Goal: Information Seeking & Learning: Learn about a topic

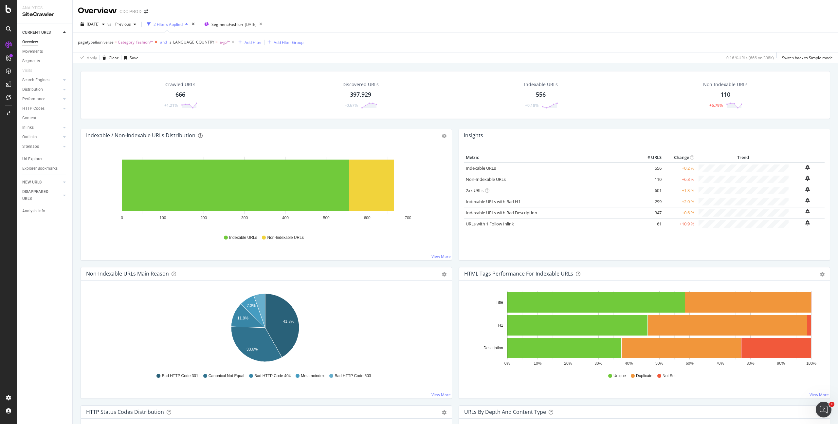
click at [154, 43] on icon at bounding box center [156, 42] width 6 height 7
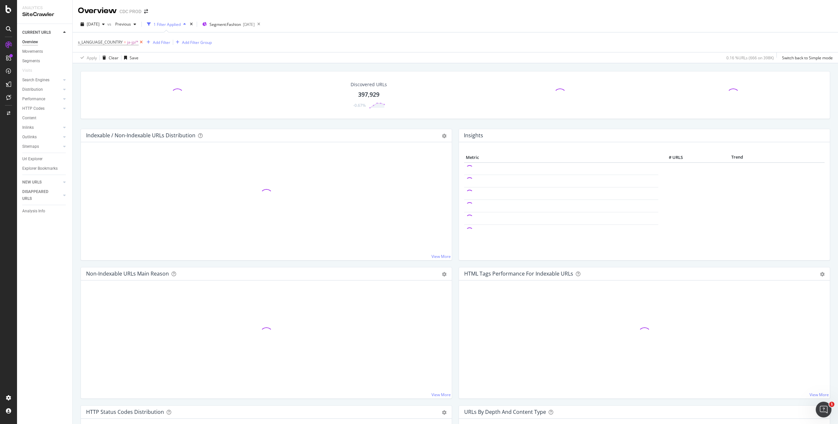
click at [140, 42] on icon at bounding box center [142, 42] width 6 height 7
click at [34, 89] on div "Distribution" at bounding box center [32, 89] width 21 height 7
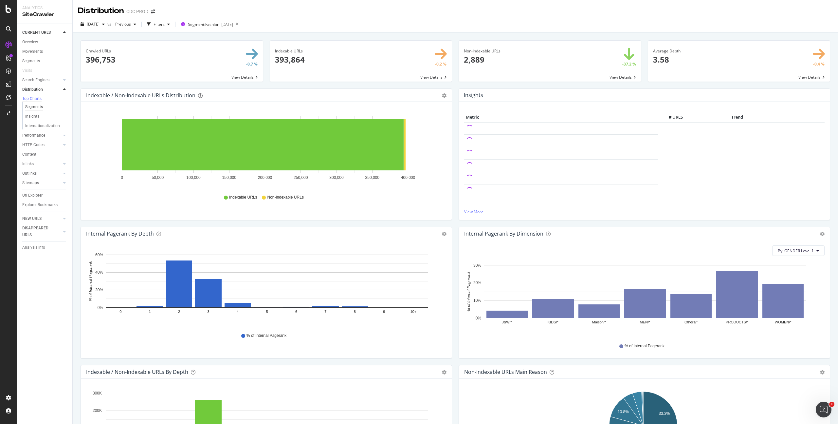
click at [32, 106] on div "Segments" at bounding box center [34, 106] width 18 height 7
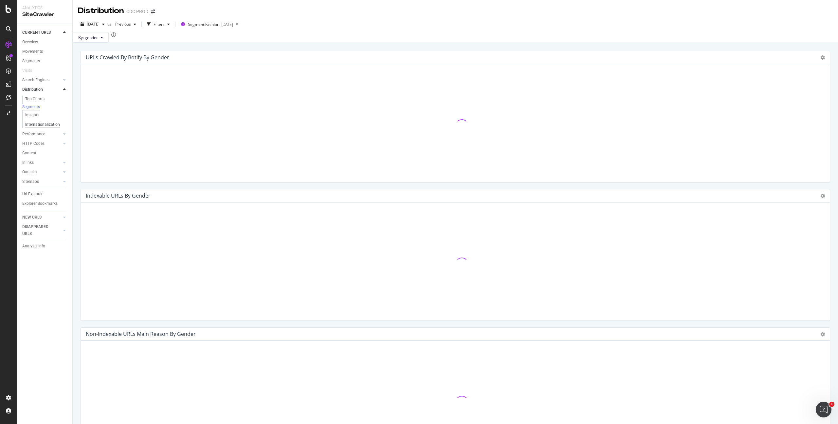
click at [36, 128] on div "Internationalization" at bounding box center [42, 124] width 35 height 7
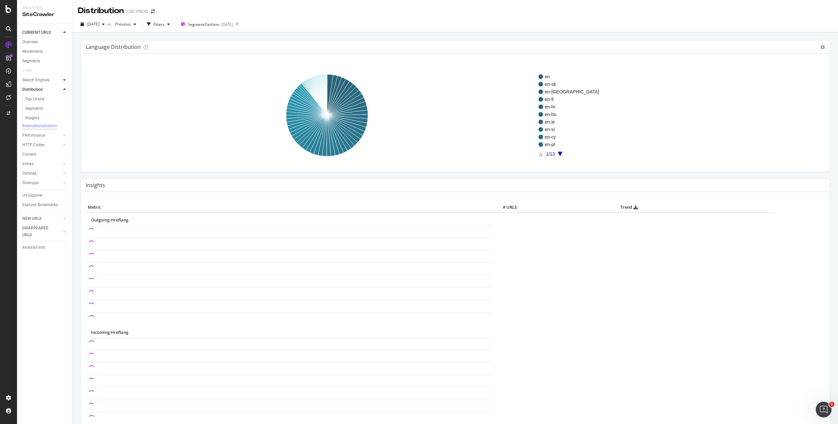
click at [66, 79] on div at bounding box center [64, 80] width 7 height 7
click at [63, 89] on div at bounding box center [64, 89] width 7 height 7
click at [35, 99] on div "Top Charts" at bounding box center [34, 99] width 19 height 7
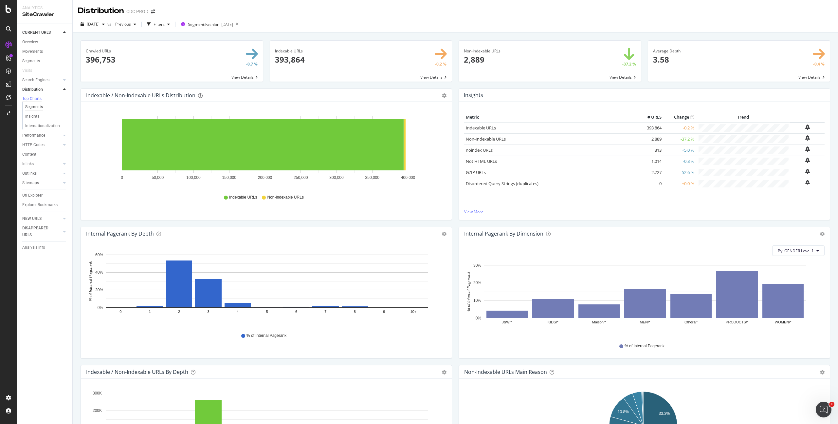
click at [33, 109] on div "Segments" at bounding box center [34, 106] width 18 height 7
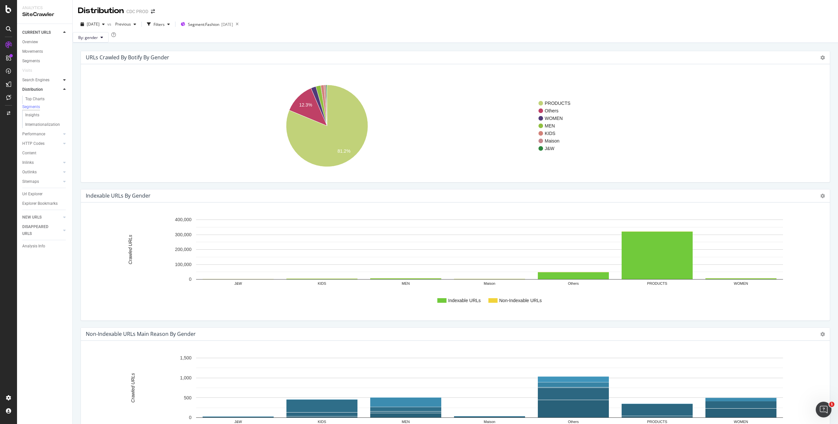
click at [61, 80] on div at bounding box center [64, 80] width 7 height 7
click at [102, 39] on button "By: gender" at bounding box center [91, 37] width 36 height 10
click at [120, 94] on span "s_language_country" at bounding box center [121, 97] width 71 height 6
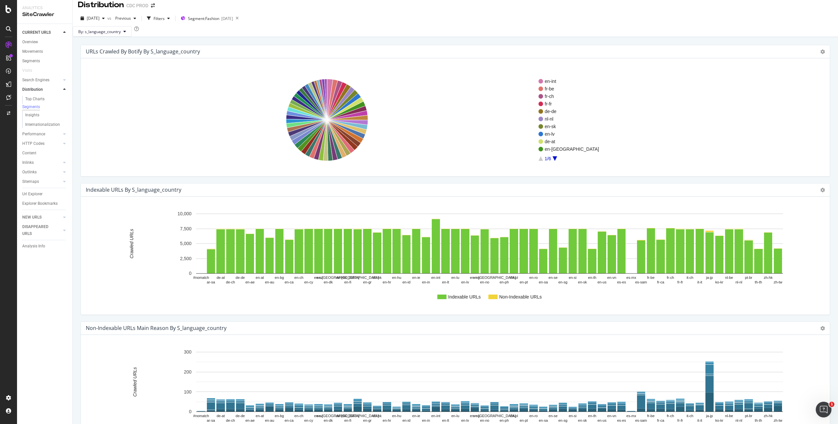
scroll to position [5, 0]
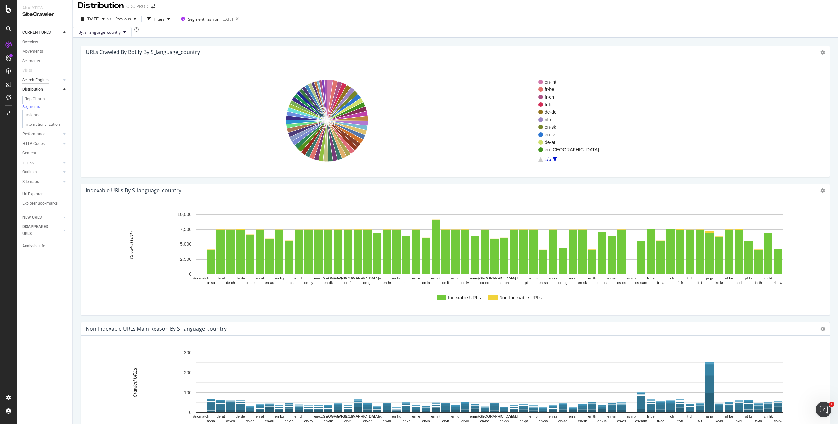
click at [40, 75] on div "Search Engines" at bounding box center [47, 79] width 50 height 9
click at [40, 78] on div "Search Engines" at bounding box center [35, 80] width 27 height 7
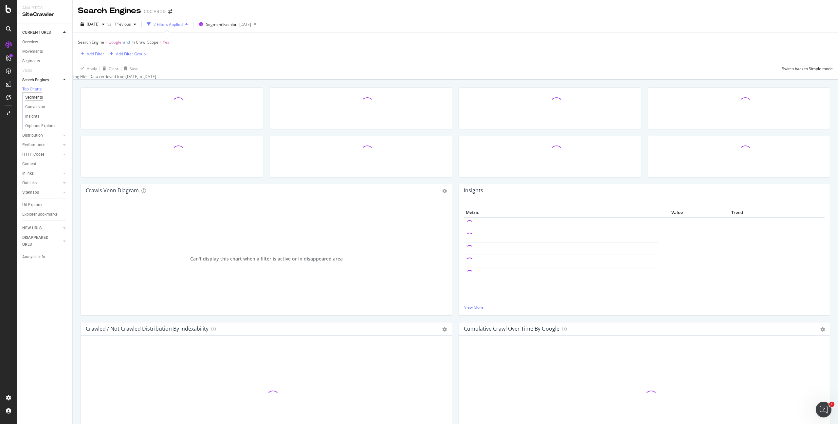
click at [38, 97] on div "Segments" at bounding box center [34, 97] width 18 height 7
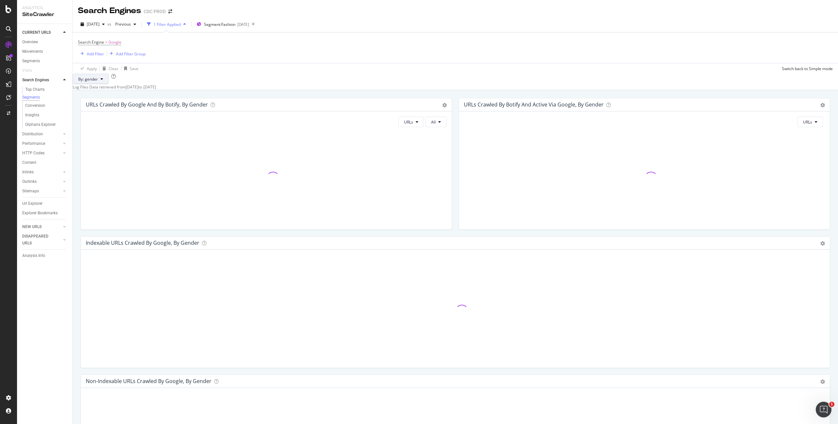
click at [105, 84] on button "By: gender" at bounding box center [91, 79] width 36 height 10
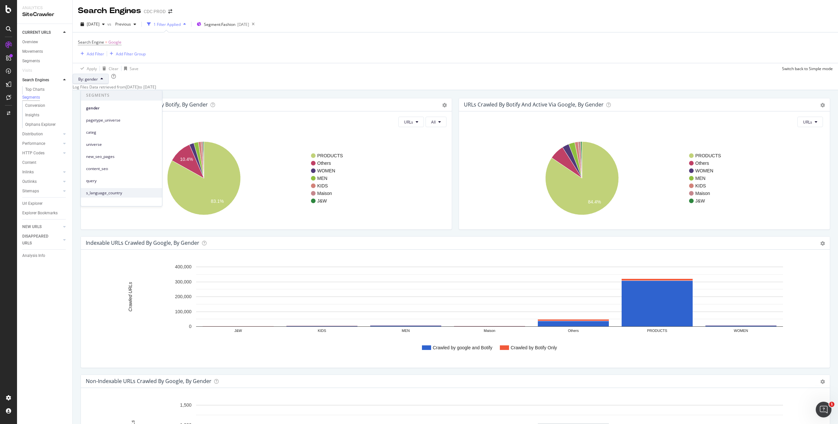
click at [118, 191] on span "s_language_country" at bounding box center [121, 193] width 71 height 6
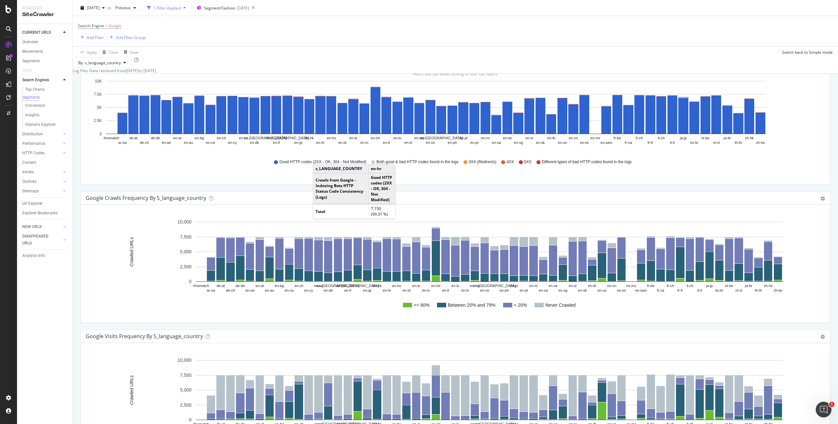
scroll to position [773, 0]
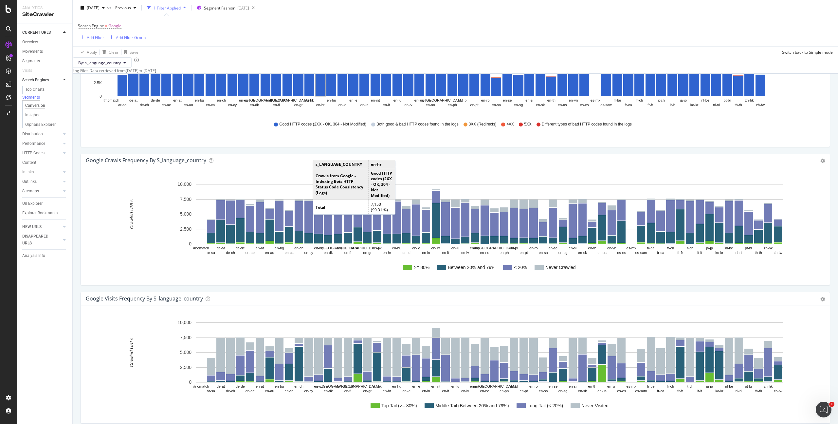
click at [40, 107] on div "Conversion" at bounding box center [35, 105] width 20 height 7
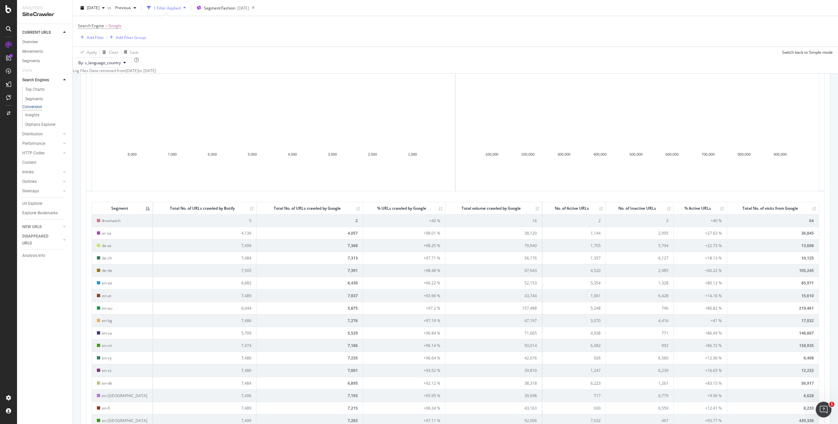
scroll to position [86, 0]
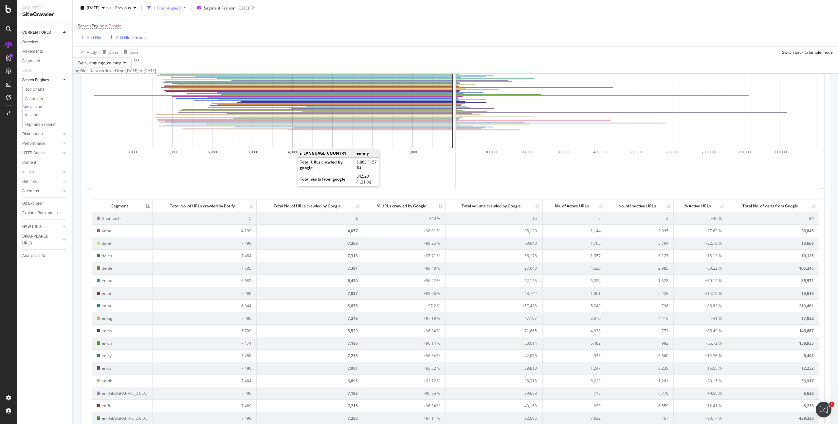
click at [779, 212] on th "Total No. of visits from Google" at bounding box center [773, 206] width 92 height 12
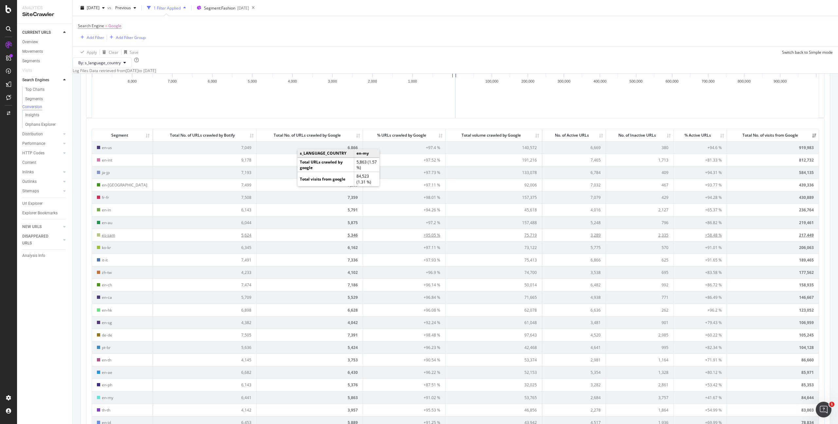
scroll to position [169, 0]
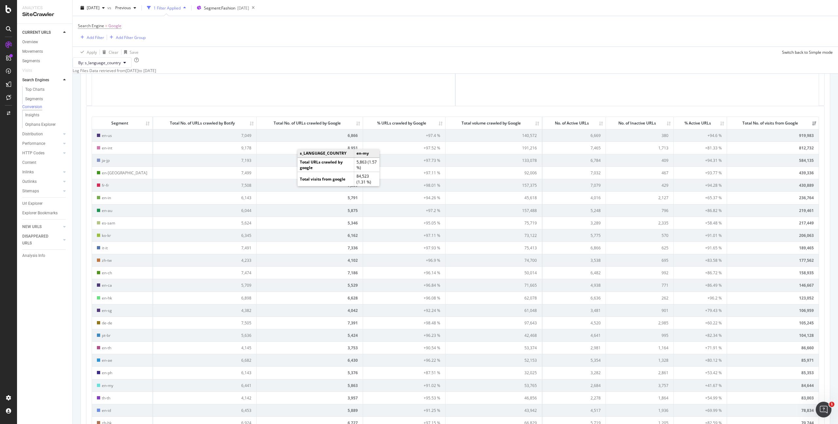
click at [435, 111] on rect "A chart." at bounding box center [272, 45] width 361 height 131
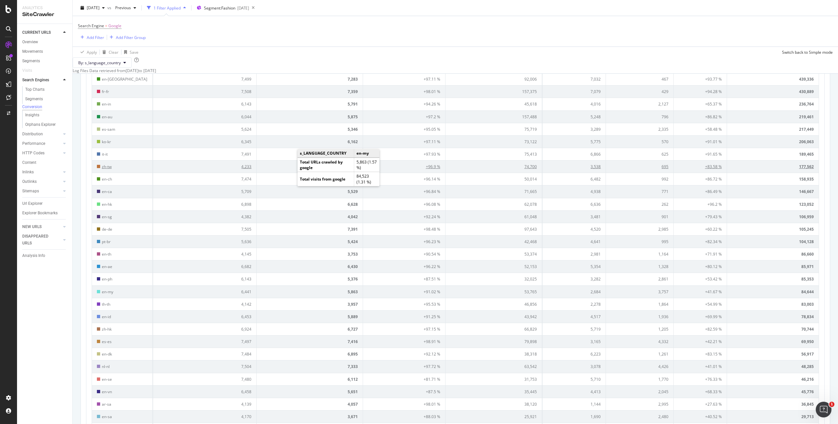
scroll to position [257, 0]
